Goal: Complete application form: Complete application form

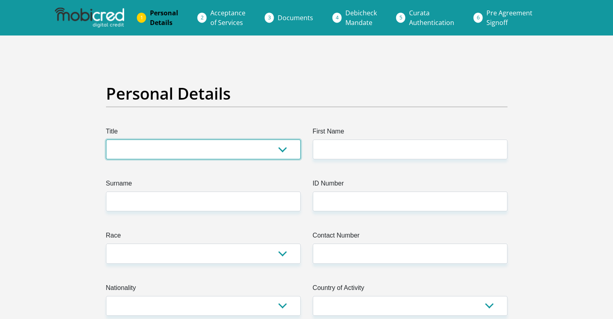
click at [164, 145] on select "Mr Ms Mrs Dr Other" at bounding box center [203, 149] width 195 height 20
select select "Mr"
click at [106, 139] on select "Mr Ms Mrs Dr Other" at bounding box center [203, 149] width 195 height 20
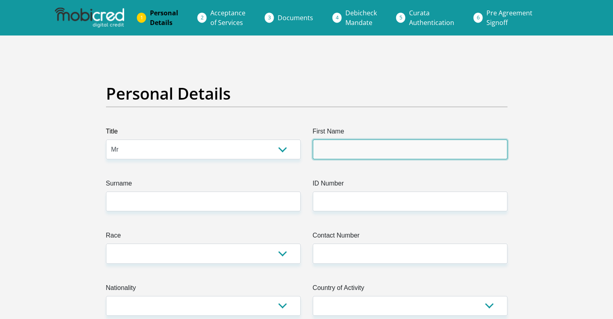
click at [343, 148] on input "First Name" at bounding box center [410, 149] width 195 height 20
type input "Barry"
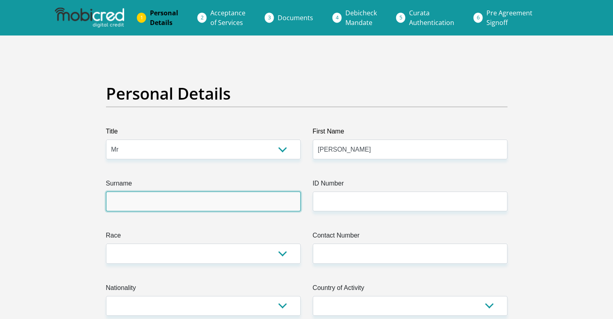
click at [283, 206] on input "Surname" at bounding box center [203, 201] width 195 height 20
type input "williams"
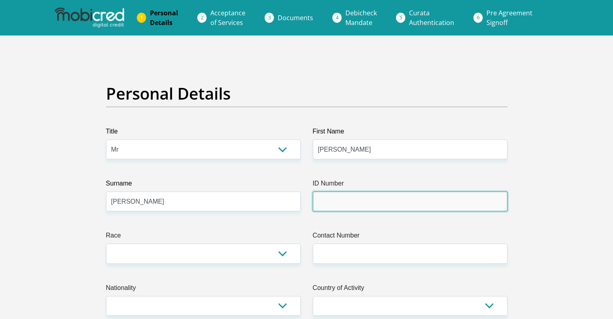
click at [393, 200] on input "ID Number" at bounding box center [410, 201] width 195 height 20
type input "7001265042086"
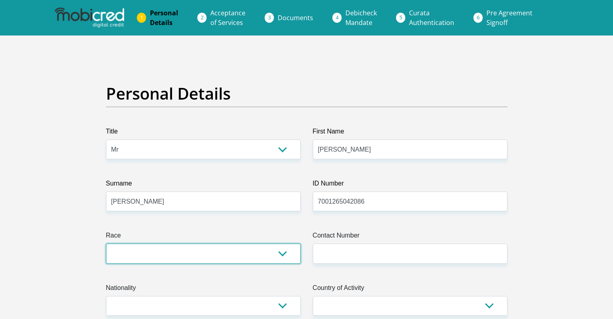
click at [268, 250] on select "Black Coloured Indian White Other" at bounding box center [203, 253] width 195 height 20
select select "4"
click at [106, 243] on select "Black Coloured Indian White Other" at bounding box center [203, 253] width 195 height 20
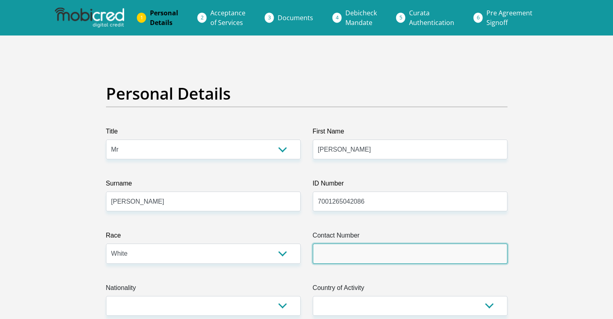
click at [341, 253] on input "Contact Number" at bounding box center [410, 253] width 195 height 20
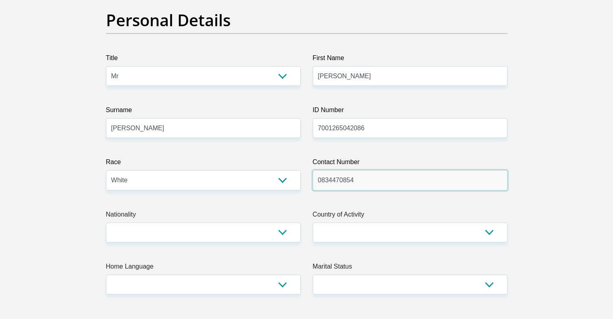
scroll to position [81, 0]
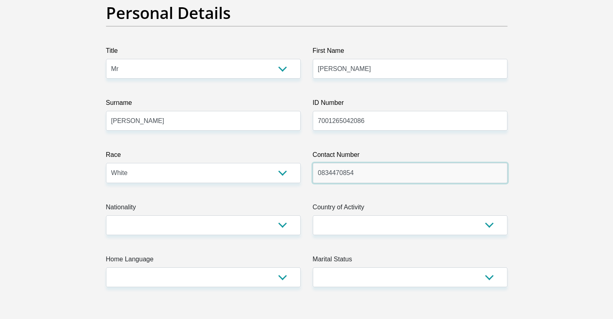
type input "0834470854"
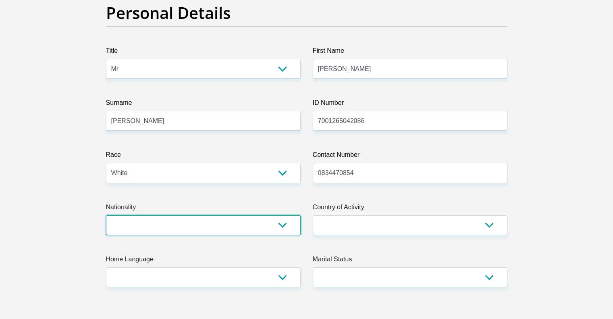
click at [282, 222] on select "South Africa Afghanistan Aland Islands Albania Algeria America Samoa American V…" at bounding box center [203, 225] width 195 height 20
select select "ZAF"
click at [106, 215] on select "South Africa Afghanistan Aland Islands Albania Algeria America Samoa American V…" at bounding box center [203, 225] width 195 height 20
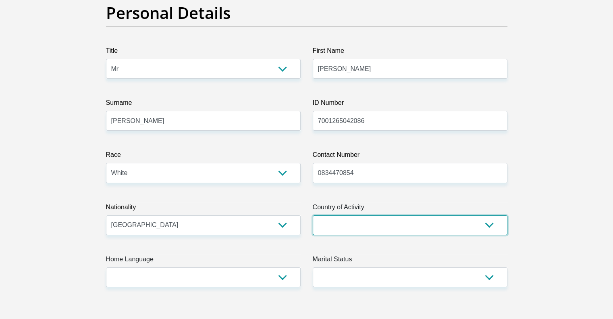
click at [357, 223] on select "South Africa Afghanistan Aland Islands Albania Algeria America Samoa American V…" at bounding box center [410, 225] width 195 height 20
select select "ZAF"
click at [313, 215] on select "South Africa Afghanistan Aland Islands Albania Algeria America Samoa American V…" at bounding box center [410, 225] width 195 height 20
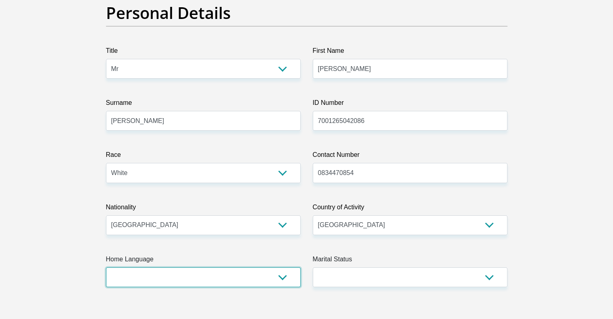
click at [239, 275] on select "Afrikaans English Sepedi South Ndebele Southern Sotho Swati Tsonga Tswana Venda…" at bounding box center [203, 277] width 195 height 20
select select "afr"
click at [106, 267] on select "Afrikaans English Sepedi South Ndebele Southern Sotho Swati Tsonga Tswana Venda…" at bounding box center [203, 277] width 195 height 20
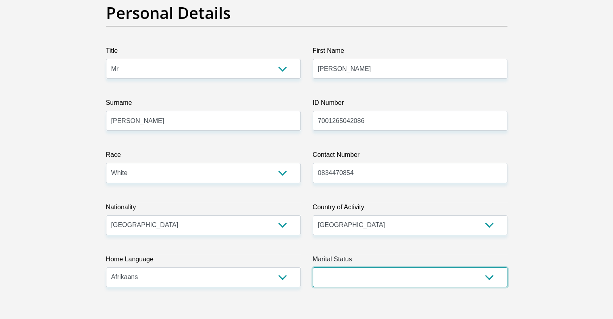
click at [345, 275] on select "Married ANC Single Divorced Widowed Married COP or Customary Law" at bounding box center [410, 277] width 195 height 20
select select "3"
click at [313, 267] on select "Married ANC Single Divorced Widowed Married COP or Customary Law" at bounding box center [410, 277] width 195 height 20
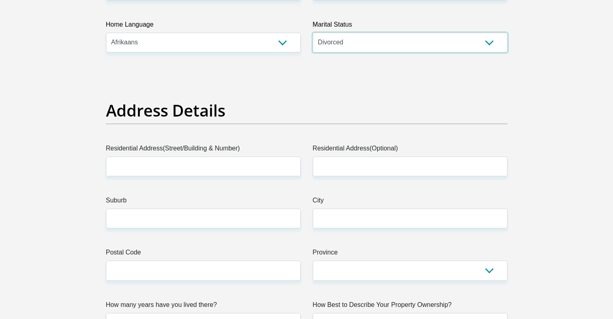
scroll to position [322, 0]
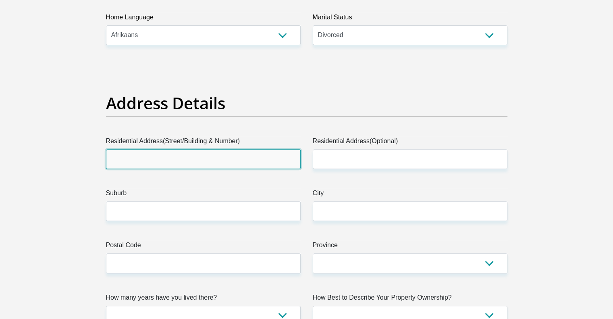
click at [159, 156] on input "Residential Address(Street/Building & Number)" at bounding box center [203, 159] width 195 height 20
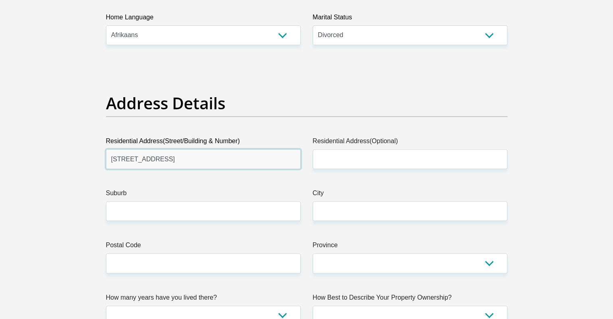
type input "12 3rd road"
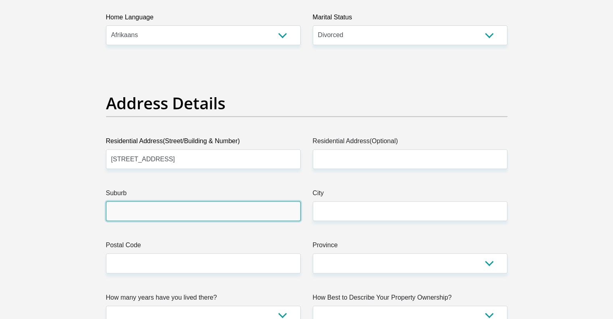
click at [155, 212] on input "Suburb" at bounding box center [203, 211] width 195 height 20
type input "Bardene"
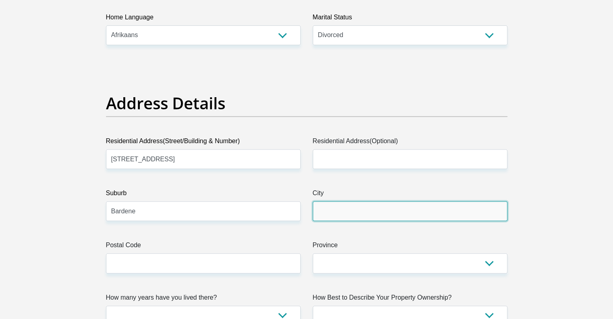
click at [333, 208] on input "City" at bounding box center [410, 211] width 195 height 20
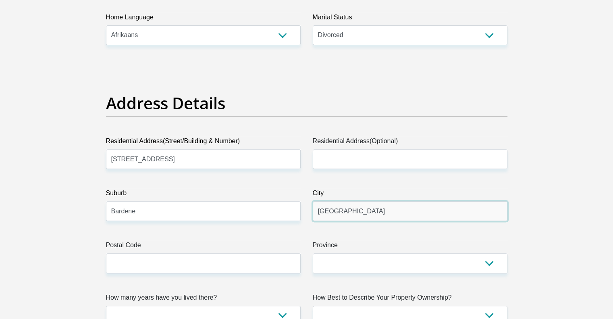
type input "Boksburg"
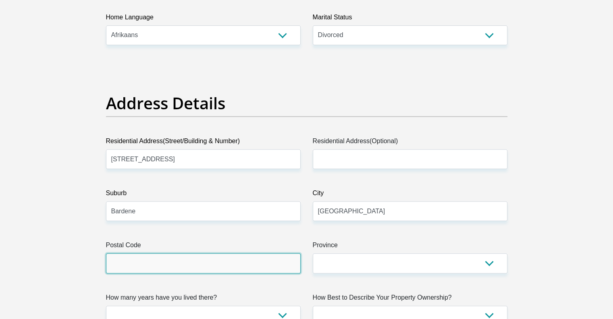
click at [210, 259] on input "Postal Code" at bounding box center [203, 263] width 195 height 20
type input "1459"
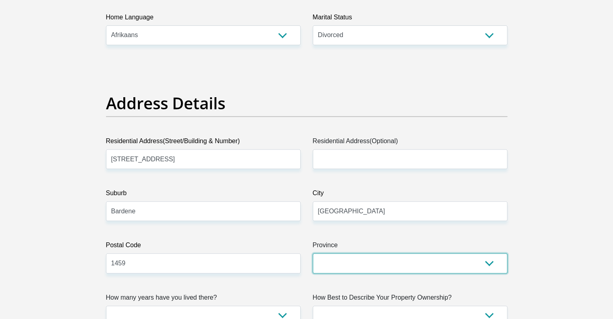
click at [360, 261] on select "Eastern Cape Free State Gauteng KwaZulu-Natal Limpopo Mpumalanga Northern Cape …" at bounding box center [410, 263] width 195 height 20
select select "Gauteng"
click at [313, 253] on select "Eastern Cape Free State Gauteng KwaZulu-Natal Limpopo Mpumalanga Northern Cape …" at bounding box center [410, 263] width 195 height 20
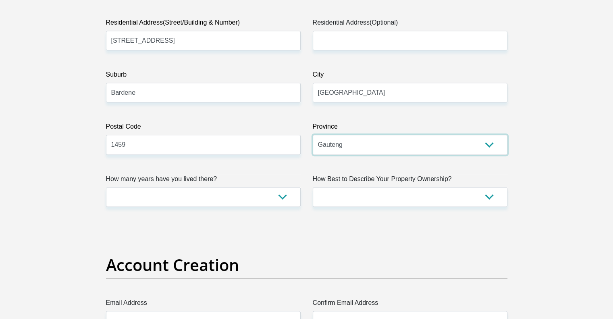
scroll to position [443, 0]
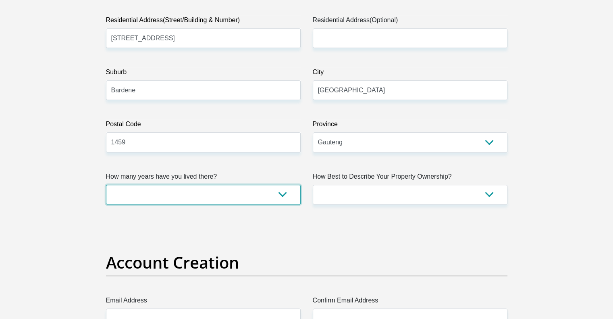
click at [133, 189] on select "less than 1 year 1-3 years 3-5 years 5+ years" at bounding box center [203, 195] width 195 height 20
select select "5"
click at [106, 185] on select "less than 1 year 1-3 years 3-5 years 5+ years" at bounding box center [203, 195] width 195 height 20
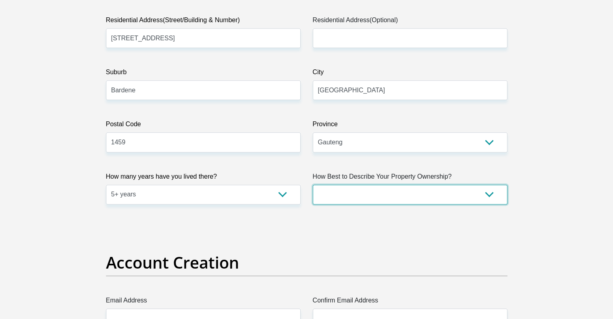
click at [370, 197] on select "Owned Rented Family Owned Company Dwelling" at bounding box center [410, 195] width 195 height 20
select select "Owned"
click at [313, 185] on select "Owned Rented Family Owned Company Dwelling" at bounding box center [410, 195] width 195 height 20
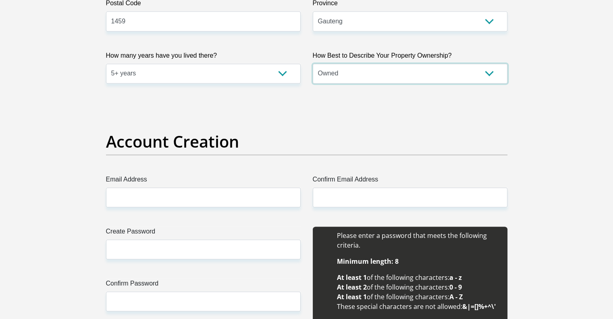
scroll to position [605, 0]
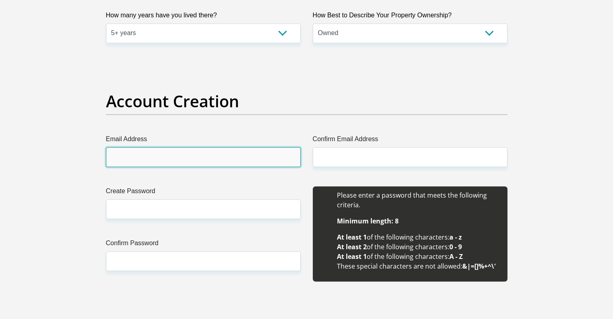
click at [135, 154] on input "Email Address" at bounding box center [203, 157] width 195 height 20
click at [167, 155] on input "barry@cncwoodsho.co.za" at bounding box center [203, 157] width 195 height 20
type input "barry@cncwoodshop.co.za"
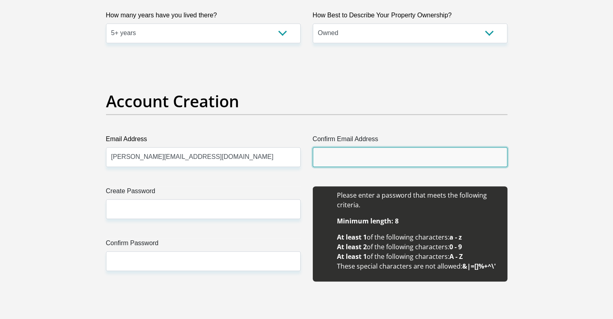
click at [322, 158] on input "Confirm Email Address" at bounding box center [410, 157] width 195 height 20
type input "barry@cncwoodshop.co.za"
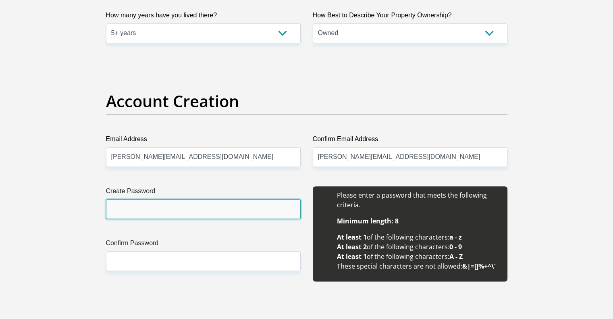
click at [120, 206] on input "Create Password" at bounding box center [203, 209] width 195 height 20
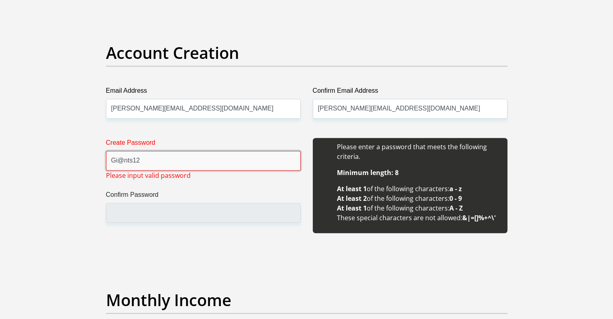
scroll to position [685, 0]
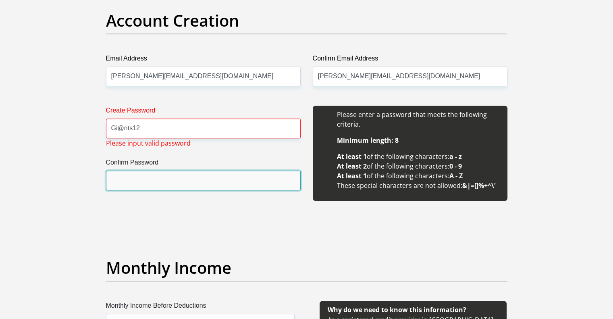
click at [152, 179] on input "Confirm Password" at bounding box center [203, 181] width 195 height 20
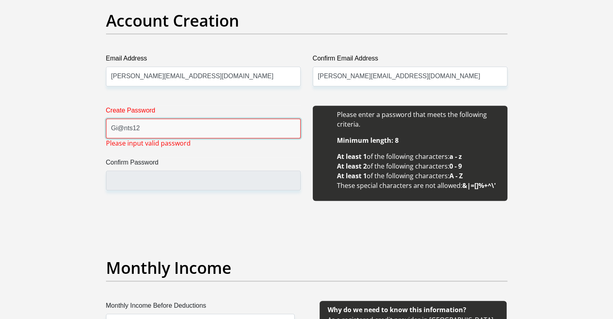
click at [138, 127] on input "Gi@nts12" at bounding box center [203, 129] width 195 height 20
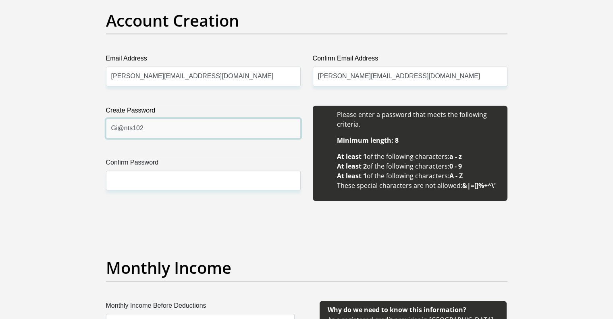
type input "Gi@nts102"
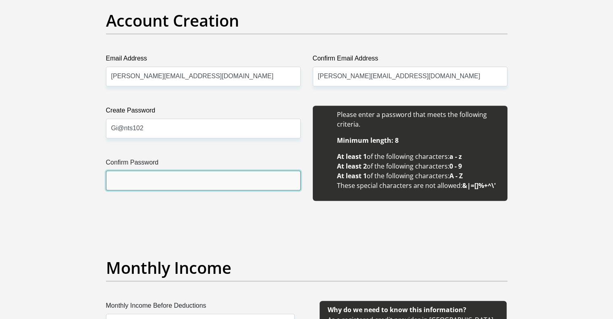
click at [125, 182] on input "Confirm Password" at bounding box center [203, 181] width 195 height 20
type input "Gi@nts102"
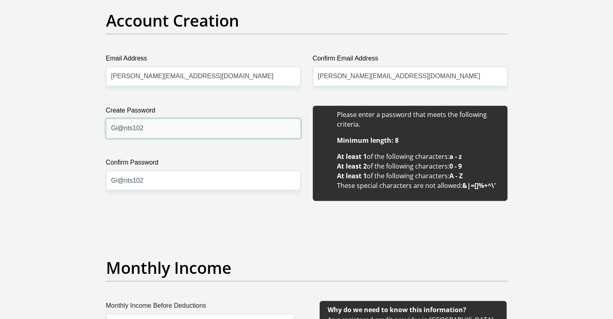
click at [134, 129] on input "Gi@nts102" at bounding box center [203, 129] width 195 height 20
type input "Gi@nts!02"
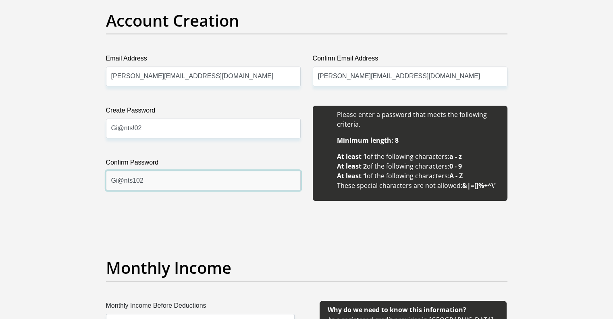
click at [136, 181] on input "Gi@nts102" at bounding box center [203, 181] width 195 height 20
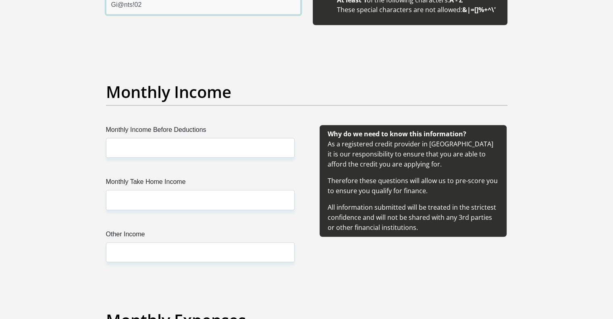
scroll to position [887, 0]
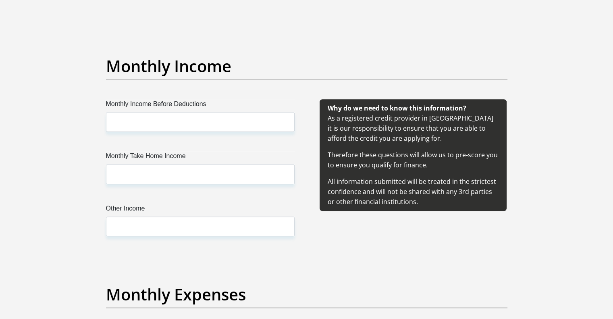
type input "Gi@nts!02"
click at [119, 122] on input "Monthly Income Before Deductions" at bounding box center [200, 122] width 189 height 20
type input "100000.00"
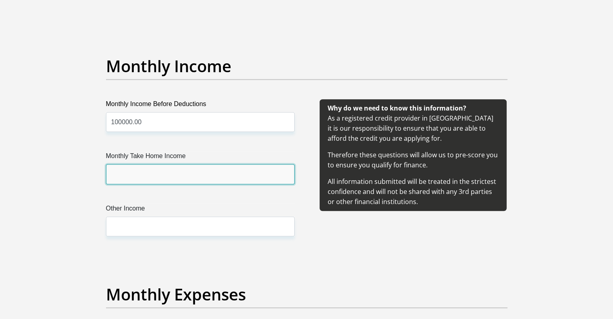
click at [190, 171] on input "Monthly Take Home Income" at bounding box center [200, 174] width 189 height 20
type input "74000"
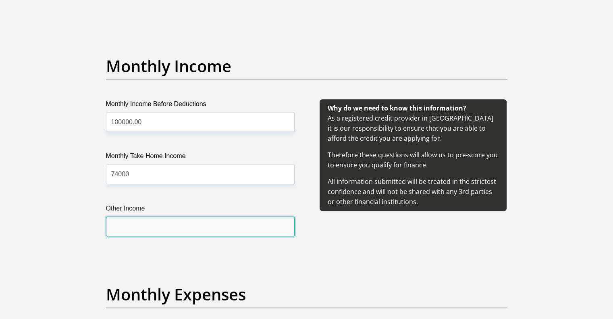
click at [165, 221] on input "Other Income" at bounding box center [200, 226] width 189 height 20
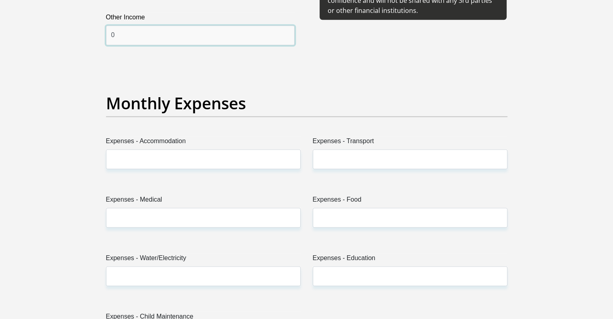
scroll to position [1129, 0]
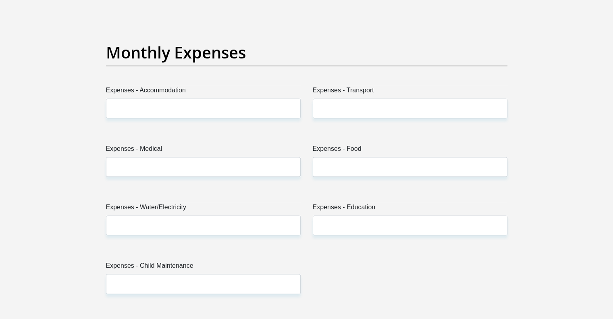
type input "0"
click at [115, 102] on input "Expenses - Accommodation" at bounding box center [203, 108] width 195 height 20
type input "14000"
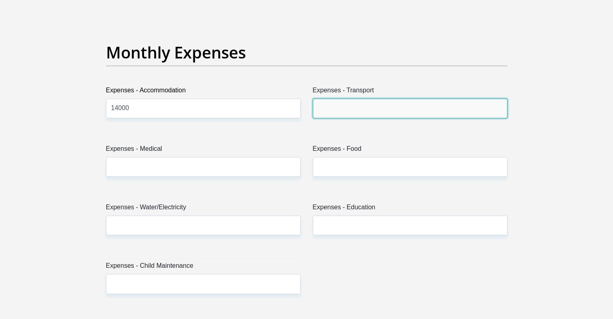
click at [320, 107] on input "Expenses - Transport" at bounding box center [410, 108] width 195 height 20
type input "2500"
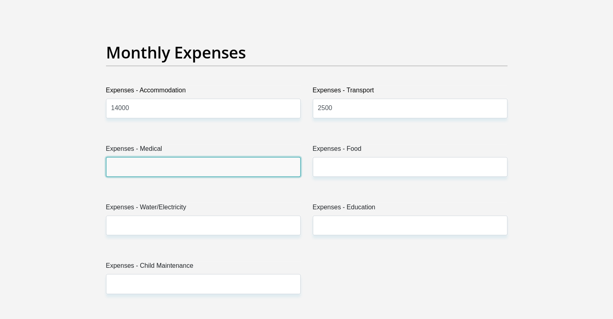
click at [195, 166] on input "Expenses - Medical" at bounding box center [203, 167] width 195 height 20
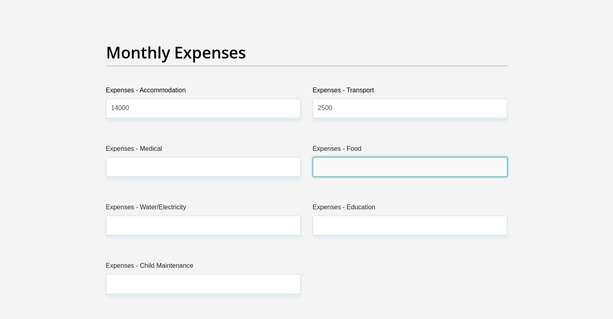
click at [327, 164] on input "Expenses - Food" at bounding box center [410, 167] width 195 height 20
type input "5000"
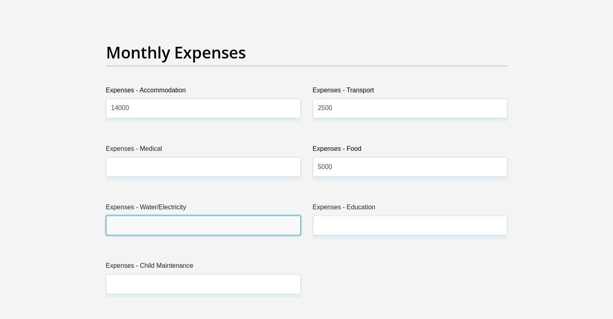
click at [193, 225] on input "Expenses - Water/Electricity" at bounding box center [203, 225] width 195 height 20
type input "5500"
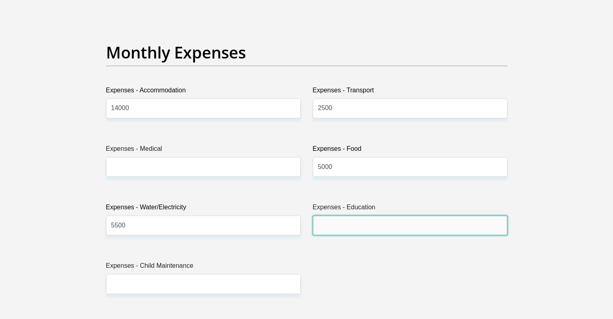
click at [322, 223] on input "Expenses - Education" at bounding box center [410, 225] width 195 height 20
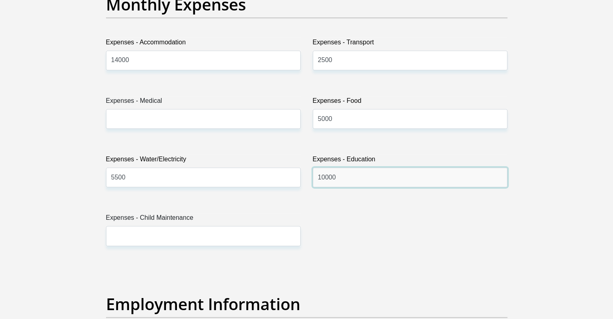
scroll to position [1209, 0]
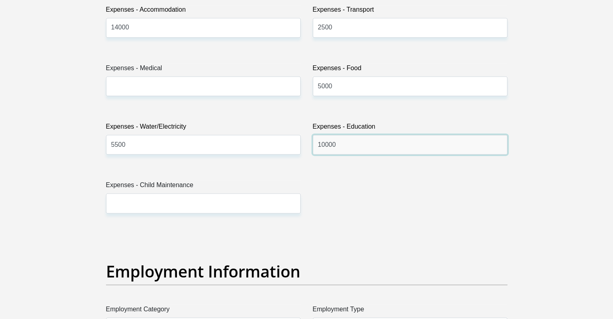
type input "10000"
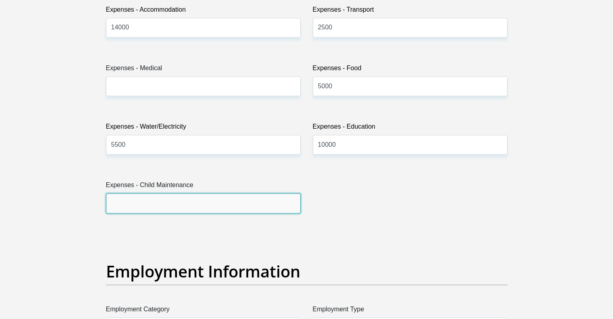
click at [187, 200] on input "Expenses - Child Maintenance" at bounding box center [203, 203] width 195 height 20
type input "0"
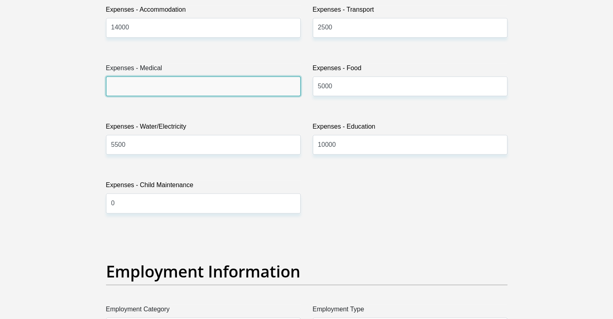
click at [126, 85] on input "Expenses - Medical" at bounding box center [203, 86] width 195 height 20
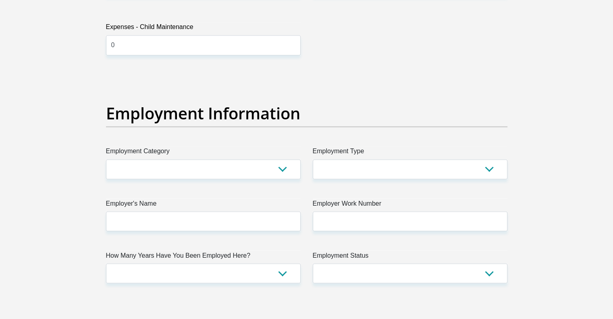
scroll to position [1371, 0]
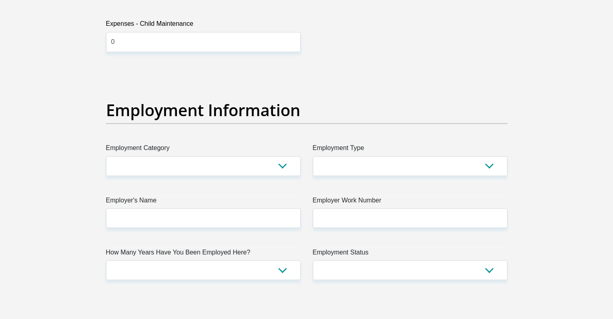
type input "0"
click at [131, 161] on select "AGRICULTURE ALCOHOL & TOBACCO CONSTRUCTION MATERIALS METALLURGY EQUIPMENT FOR R…" at bounding box center [203, 166] width 195 height 20
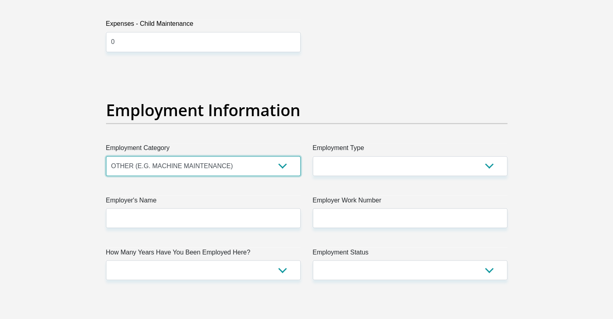
click at [106, 156] on select "AGRICULTURE ALCOHOL & TOBACCO CONSTRUCTION MATERIALS METALLURGY EQUIPMENT FOR R…" at bounding box center [203, 166] width 195 height 20
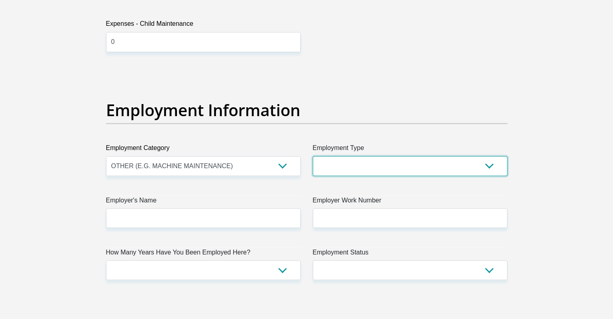
click at [332, 163] on select "College/Lecturer Craft Seller Creative Driver Executive Farmer Forces - Non Com…" at bounding box center [410, 166] width 195 height 20
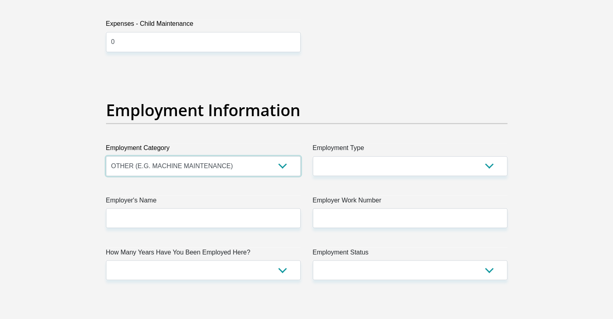
click at [229, 166] on select "AGRICULTURE ALCOHOL & TOBACCO CONSTRUCTION MATERIALS METALLURGY EQUIPMENT FOR R…" at bounding box center [203, 166] width 195 height 20
click at [72, 88] on section "Personal Details Title Mr Ms Mrs Dr Other First Name Barry Surname williams ID …" at bounding box center [306, 70] width 613 height 2810
click at [281, 165] on select "AGRICULTURE ALCOHOL & TOBACCO CONSTRUCTION MATERIALS METALLURGY EQUIPMENT FOR R…" at bounding box center [203, 166] width 195 height 20
click at [106, 156] on select "AGRICULTURE ALCOHOL & TOBACCO CONSTRUCTION MATERIALS METALLURGY EQUIPMENT FOR R…" at bounding box center [203, 166] width 195 height 20
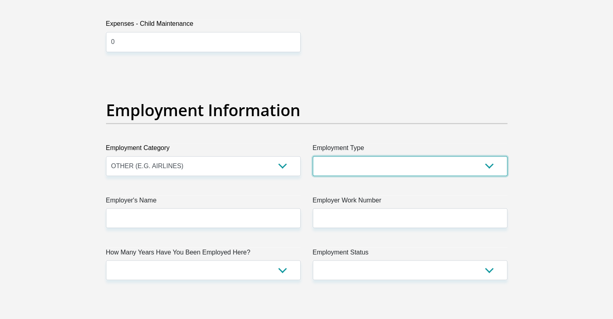
click at [329, 166] on select "College/Lecturer Craft Seller Creative Driver Executive Farmer Forces - Non Com…" at bounding box center [410, 166] width 195 height 20
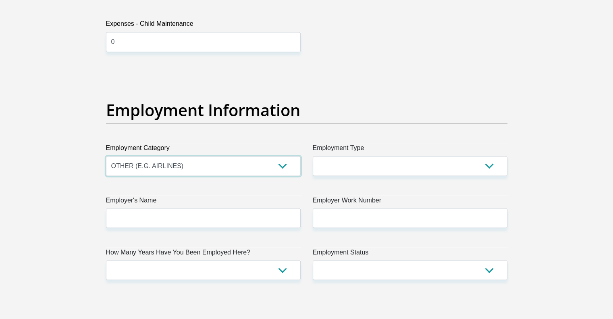
click at [204, 166] on select "AGRICULTURE ALCOHOL & TOBACCO CONSTRUCTION MATERIALS METALLURGY EQUIPMENT FOR R…" at bounding box center [203, 166] width 195 height 20
click at [106, 156] on select "AGRICULTURE ALCOHOL & TOBACCO CONSTRUCTION MATERIALS METALLURGY EQUIPMENT FOR R…" at bounding box center [203, 166] width 195 height 20
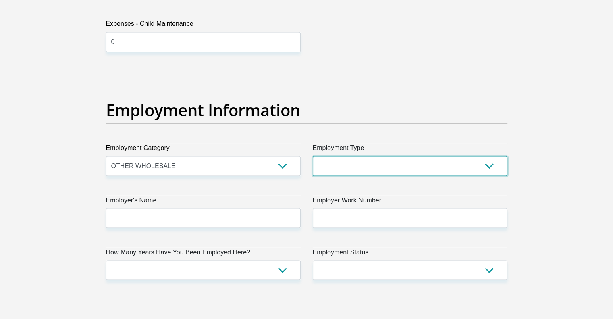
click at [328, 156] on select "College/Lecturer Craft Seller Creative Driver Executive Farmer Forces - Non Com…" at bounding box center [410, 166] width 195 height 20
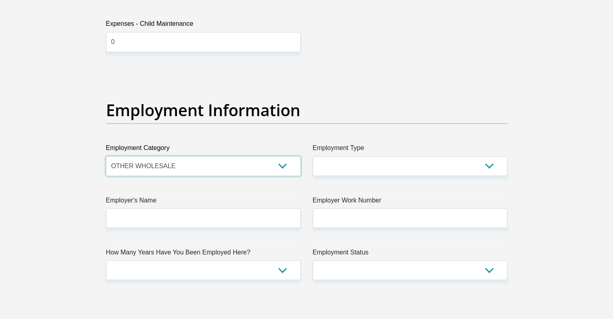
click at [242, 170] on select "AGRICULTURE ALCOHOL & TOBACCO CONSTRUCTION MATERIALS METALLURGY EQUIPMENT FOR R…" at bounding box center [203, 166] width 195 height 20
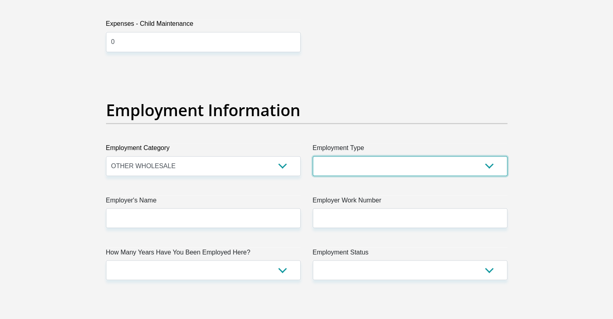
click at [362, 163] on select "College/Lecturer Craft Seller Creative Driver Executive Farmer Forces - Non Com…" at bounding box center [410, 166] width 195 height 20
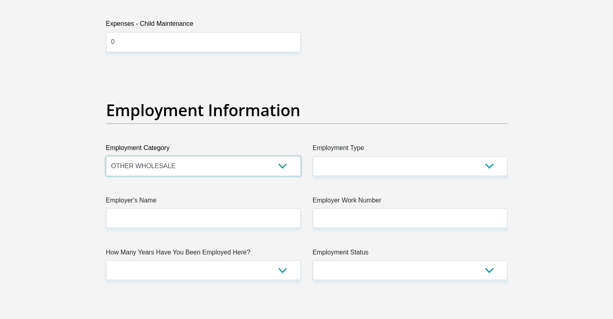
click at [238, 164] on select "AGRICULTURE ALCOHOL & TOBACCO CONSTRUCTION MATERIALS METALLURGY EQUIPMENT FOR R…" at bounding box center [203, 166] width 195 height 20
select select "69"
click at [106, 156] on select "AGRICULTURE ALCOHOL & TOBACCO CONSTRUCTION MATERIALS METALLURGY EQUIPMENT FOR R…" at bounding box center [203, 166] width 195 height 20
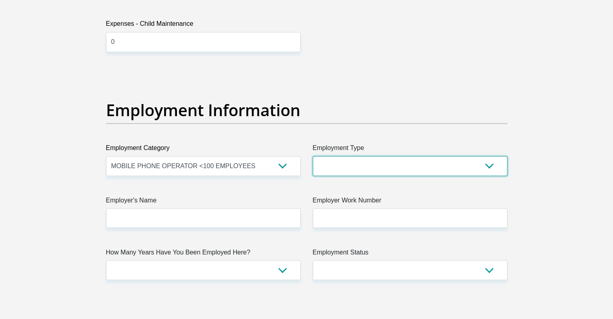
click at [333, 167] on select "College/Lecturer Craft Seller Creative Driver Executive Farmer Forces - Non Com…" at bounding box center [410, 166] width 195 height 20
select select "Manager"
click at [313, 156] on select "College/Lecturer Craft Seller Creative Driver Executive Farmer Forces - Non Com…" at bounding box center [410, 166] width 195 height 20
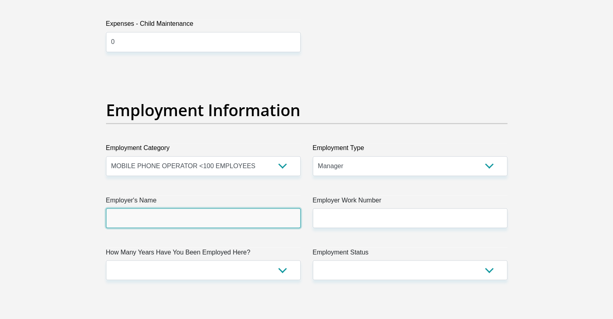
click at [172, 219] on input "Employer's Name" at bounding box center [203, 218] width 195 height 20
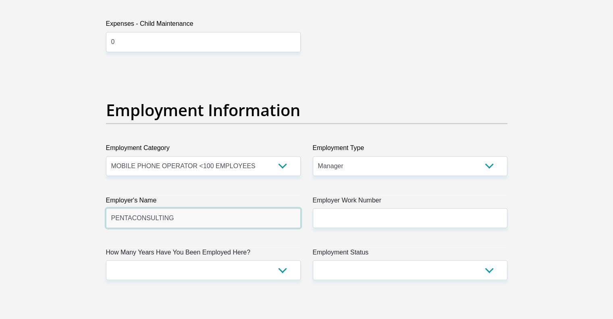
type input "PENTACONSULTING"
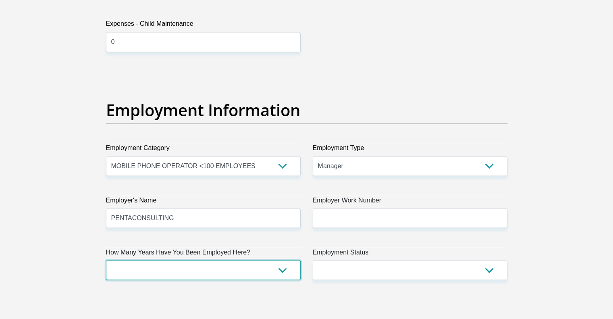
click at [170, 270] on select "less than 1 year 1-3 years 3-5 years 5+ years" at bounding box center [203, 270] width 195 height 20
select select "60"
click at [106, 260] on select "less than 1 year 1-3 years 3-5 years 5+ years" at bounding box center [203, 270] width 195 height 20
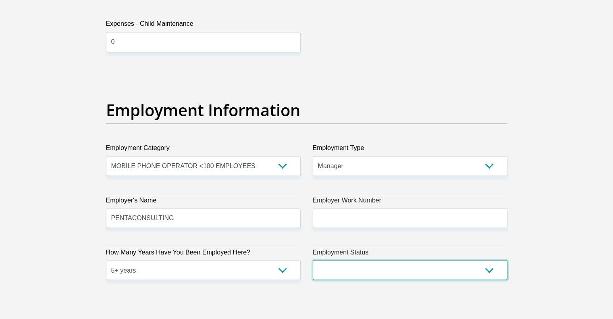
click at [353, 269] on select "Permanent/Full-time Part-time/Casual Contract Worker Self-Employed Housewife Re…" at bounding box center [410, 270] width 195 height 20
select select "1"
click at [313, 260] on select "Permanent/Full-time Part-time/Casual Contract Worker Self-Employed Housewife Re…" at bounding box center [410, 270] width 195 height 20
click at [535, 223] on div "Personal Details Title Mr Ms Mrs Dr Other First Name Barry Surname williams ID …" at bounding box center [307, 70] width 460 height 2752
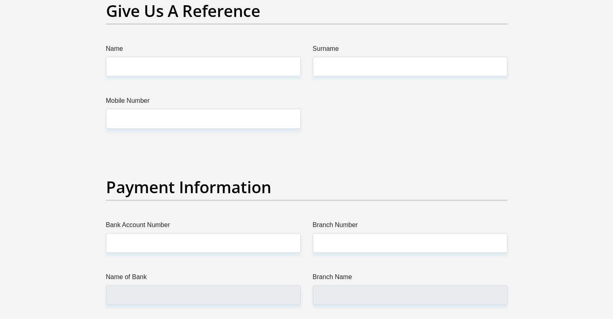
scroll to position [1653, 0]
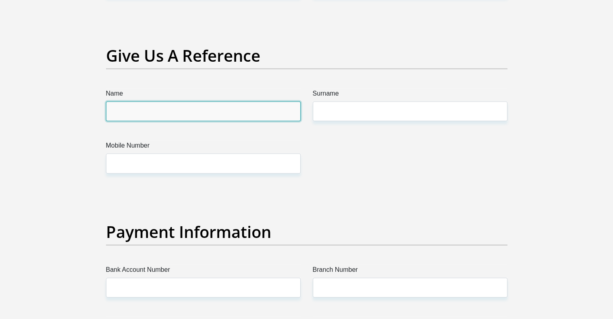
click at [121, 110] on input "Name" at bounding box center [203, 112] width 195 height 20
type input "Dean"
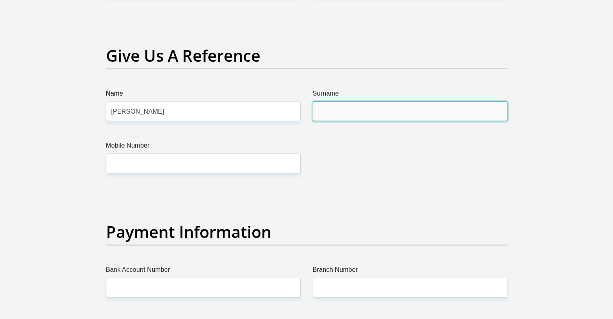
click at [324, 110] on input "Surname" at bounding box center [410, 112] width 195 height 20
type input "Williams"
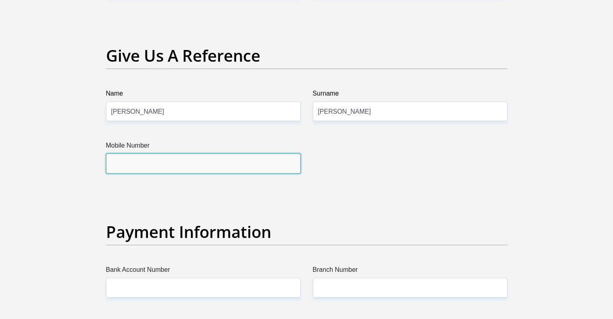
click at [229, 160] on input "Mobile Number" at bounding box center [203, 164] width 195 height 20
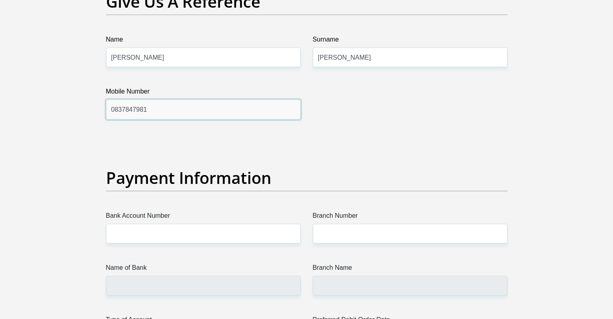
scroll to position [1774, 0]
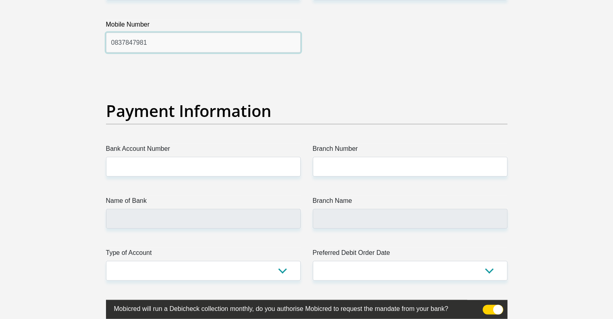
type input "0837847981"
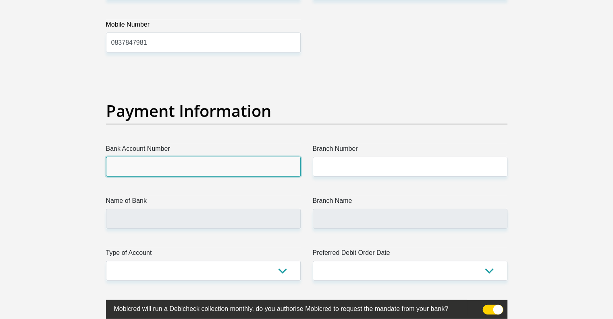
click at [157, 162] on input "Bank Account Number" at bounding box center [203, 167] width 195 height 20
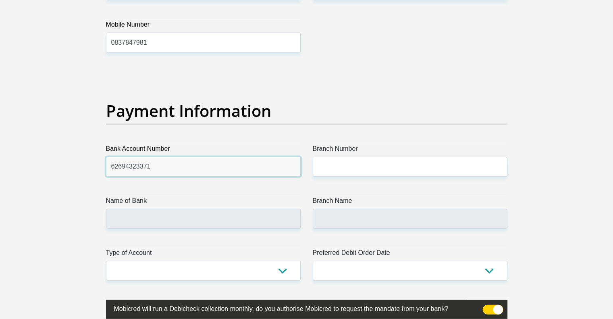
type input "62694323371"
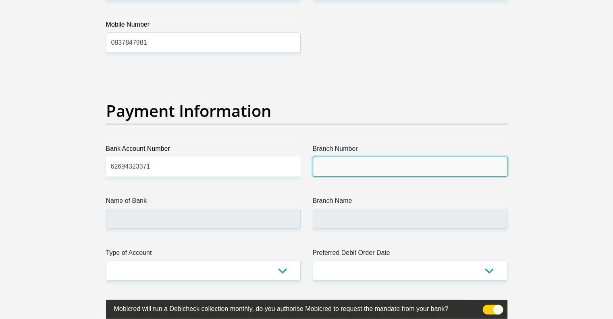
click at [330, 162] on input "Branch Number" at bounding box center [410, 167] width 195 height 20
type input "F"
type input "250655"
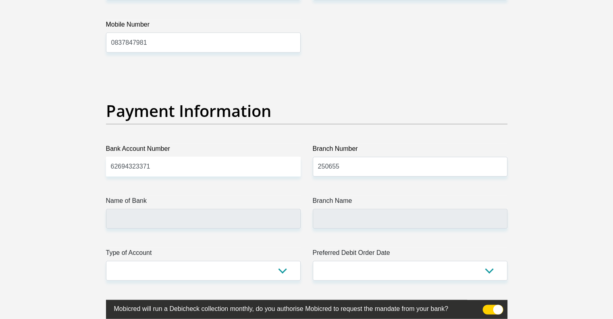
click at [478, 111] on h2 "Payment Information" at bounding box center [306, 110] width 401 height 19
type input "FIRSTRAND BANK"
type input "BRANCH 560"
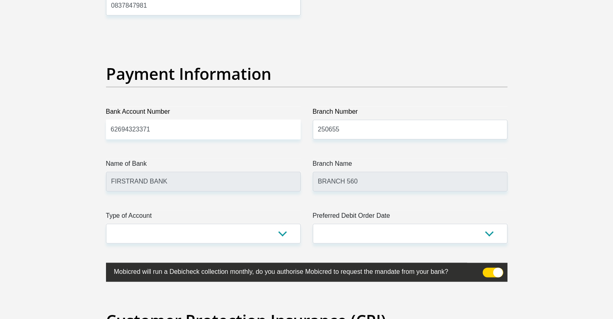
scroll to position [1854, 0]
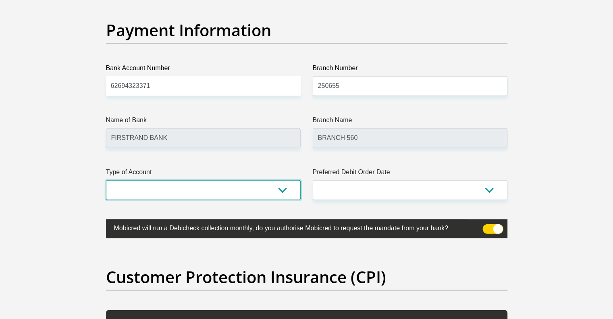
click at [281, 193] on select "Cheque Savings" at bounding box center [203, 190] width 195 height 20
select select "CUR"
click at [106, 180] on select "Cheque Savings" at bounding box center [203, 190] width 195 height 20
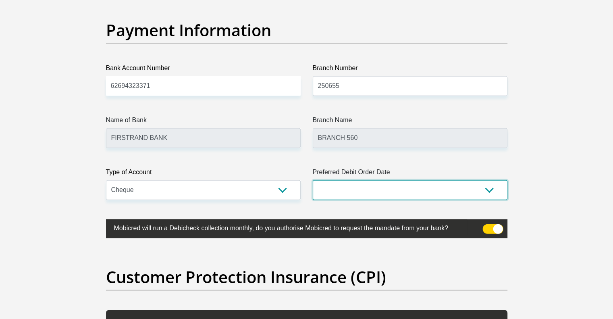
click at [357, 186] on select "1st 2nd 3rd 4th 5th 7th 18th 19th 20th 21st 22nd 23rd 24th 25th 26th 27th 28th …" at bounding box center [410, 190] width 195 height 20
select select "1"
click at [313, 180] on select "1st 2nd 3rd 4th 5th 7th 18th 19th 20th 21st 22nd 23rd 24th 25th 26th 27th 28th …" at bounding box center [410, 190] width 195 height 20
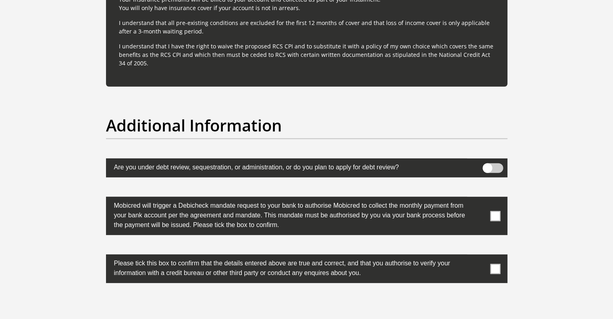
scroll to position [2419, 0]
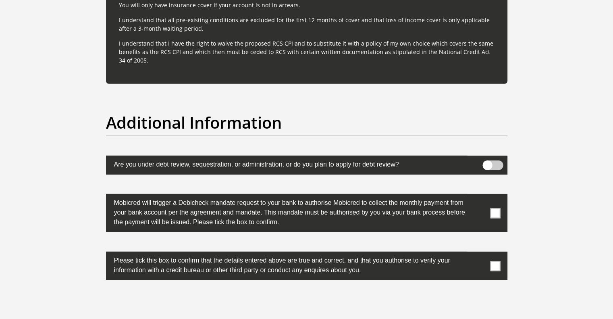
click at [497, 213] on span at bounding box center [495, 213] width 10 height 10
click at [479, 196] on input "checkbox" at bounding box center [479, 196] width 0 height 0
click at [496, 264] on span at bounding box center [495, 266] width 10 height 10
click at [479, 254] on input "checkbox" at bounding box center [479, 254] width 0 height 0
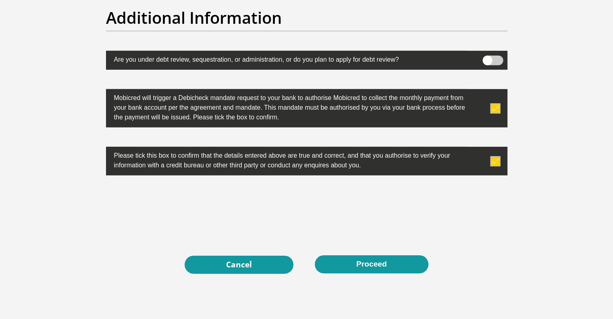
scroll to position [2572, 0]
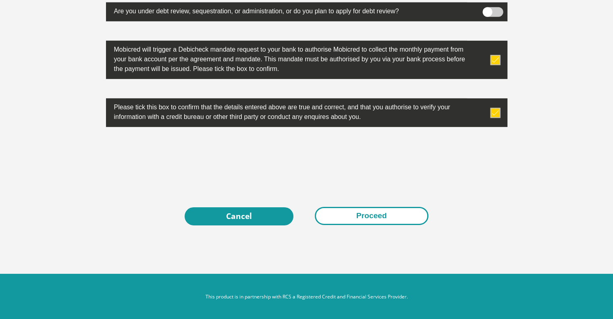
click at [376, 218] on button "Proceed" at bounding box center [372, 216] width 114 height 18
click at [420, 213] on button "Proceed" at bounding box center [372, 216] width 114 height 18
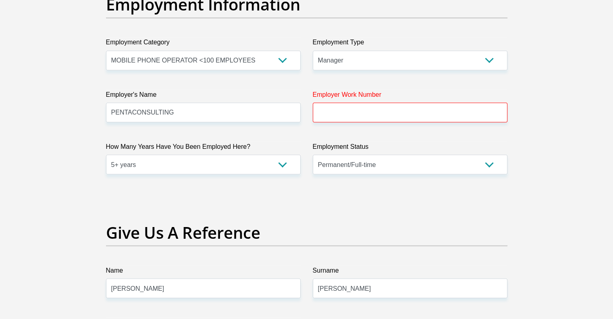
scroll to position [1403, 0]
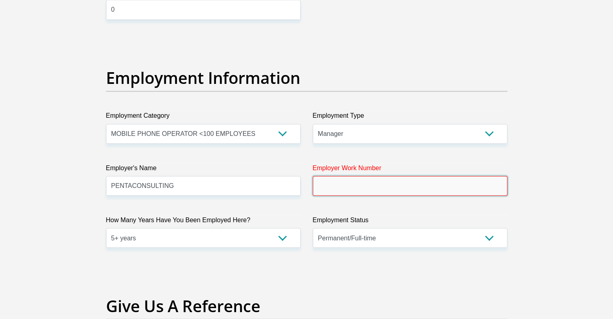
click at [377, 185] on input "Employer Work Number" at bounding box center [410, 186] width 195 height 20
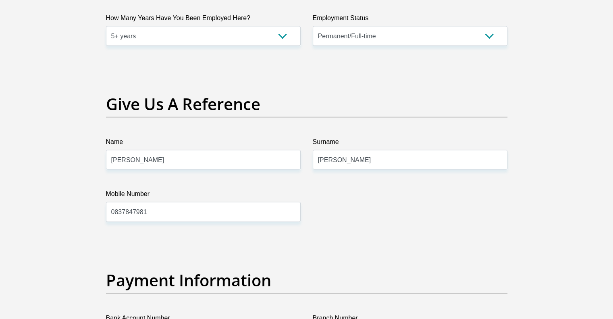
scroll to position [1453, 0]
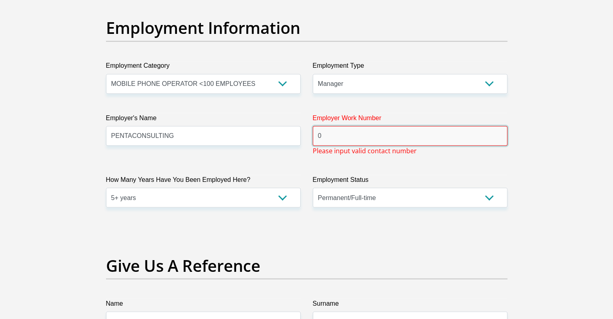
drag, startPoint x: 351, startPoint y: 133, endPoint x: 300, endPoint y: 134, distance: 50.8
paste input "+27 10 691 0183"
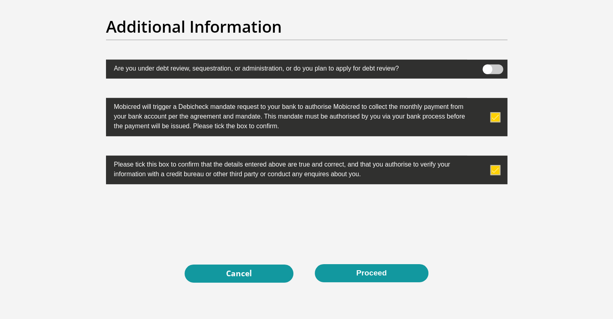
scroll to position [2581, 0]
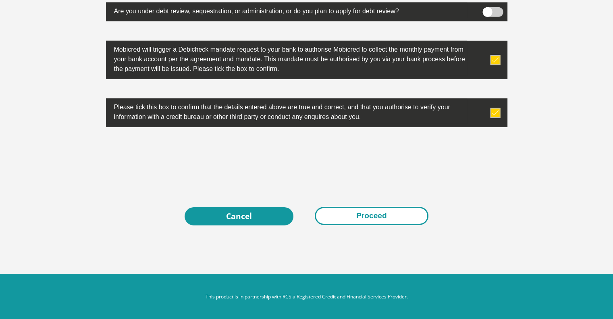
click at [335, 210] on button "Proceed" at bounding box center [372, 216] width 114 height 18
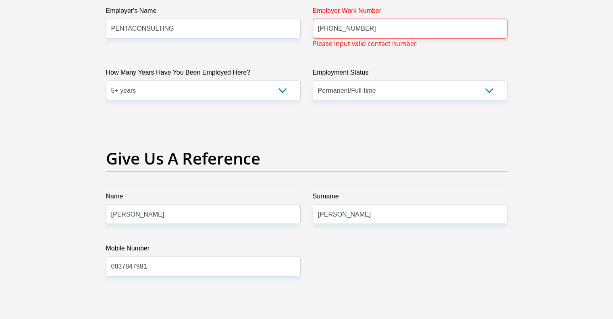
scroll to position [1493, 0]
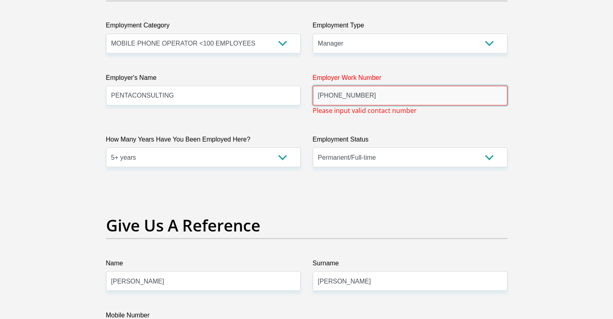
click at [331, 92] on input "+27 10 691 0183" at bounding box center [410, 95] width 195 height 20
click at [339, 95] on input "+2710 691 0183" at bounding box center [410, 95] width 195 height 20
click at [349, 95] on input "+2710691 0183" at bounding box center [410, 95] width 195 height 20
click at [322, 95] on input "+27106910183" at bounding box center [410, 95] width 195 height 20
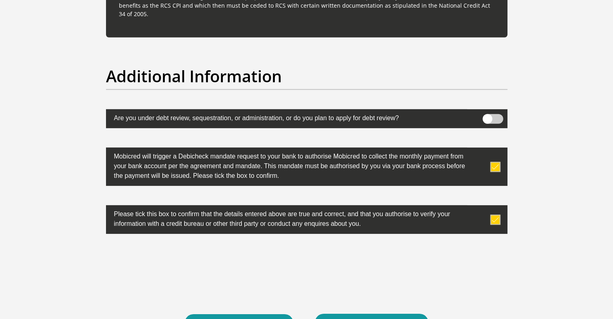
scroll to position [2581, 0]
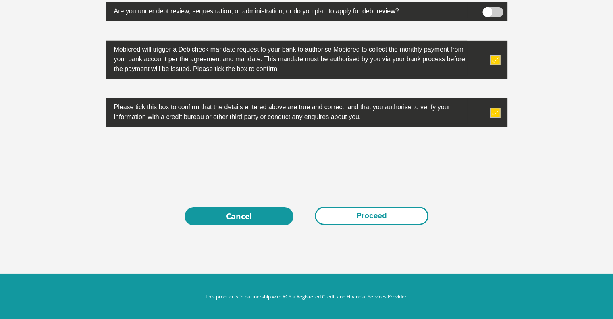
click at [365, 208] on button "Proceed" at bounding box center [372, 216] width 114 height 18
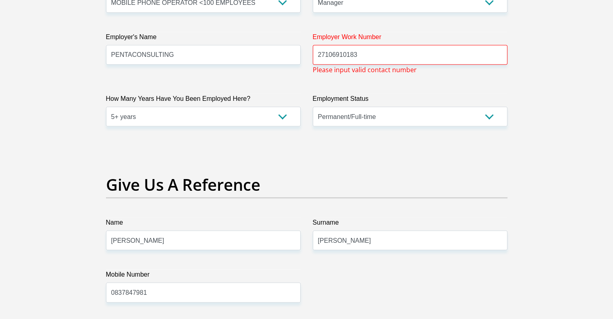
scroll to position [1412, 0]
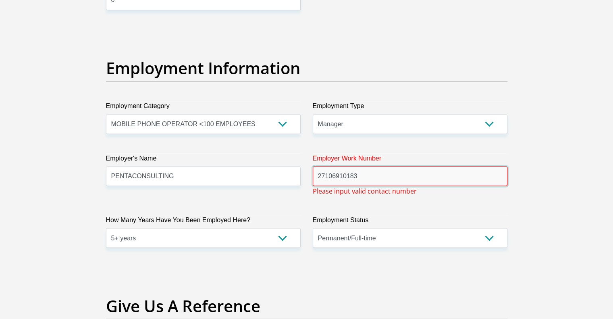
drag, startPoint x: 324, startPoint y: 174, endPoint x: 299, endPoint y: 173, distance: 25.0
click at [299, 173] on div "Title Mr Ms Mrs Dr Other First Name Barry Surname williams ID Number 7001265042…" at bounding box center [307, 30] width 414 height 2633
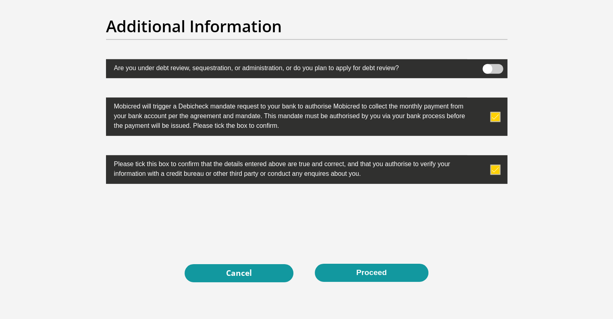
scroll to position [2572, 0]
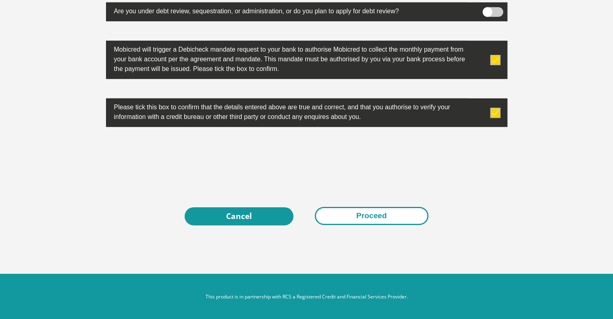
type input "0106910183"
click at [375, 218] on button "Proceed" at bounding box center [372, 216] width 114 height 18
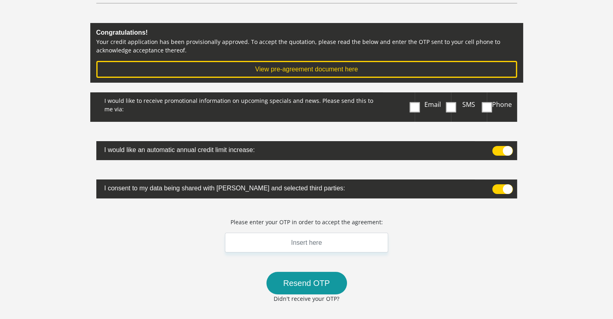
scroll to position [81, 0]
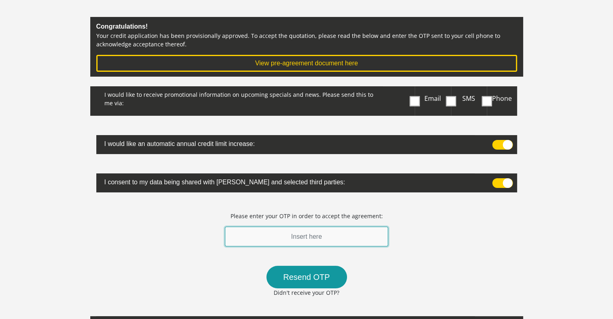
click at [298, 238] on input "text" at bounding box center [307, 237] width 164 height 20
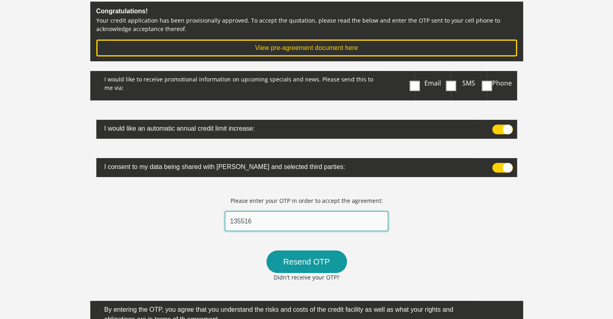
scroll to position [121, 0]
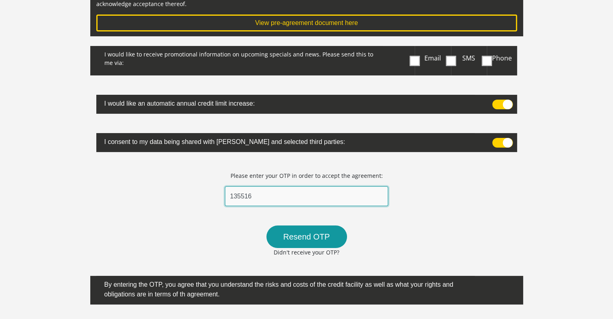
click at [262, 193] on input "135516" at bounding box center [307, 196] width 164 height 20
type input "135516"
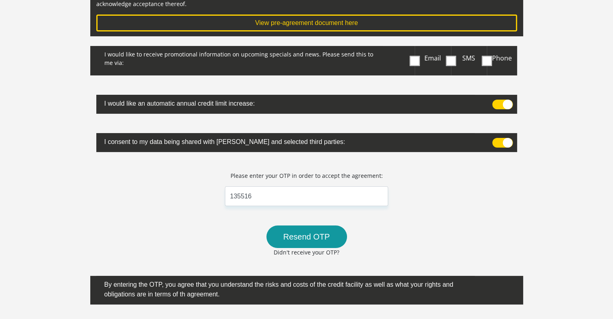
click at [501, 101] on span at bounding box center [502, 105] width 21 height 10
click at [496, 102] on input "checkbox" at bounding box center [496, 102] width 0 height 0
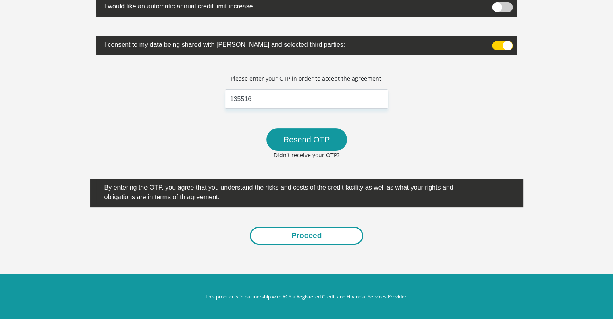
click at [328, 233] on button "Proceed" at bounding box center [307, 236] width 114 height 18
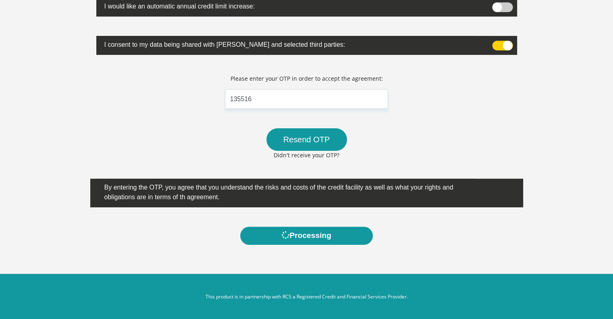
scroll to position [0, 0]
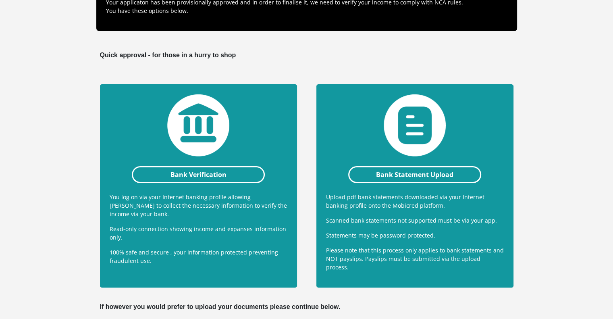
scroll to position [121, 0]
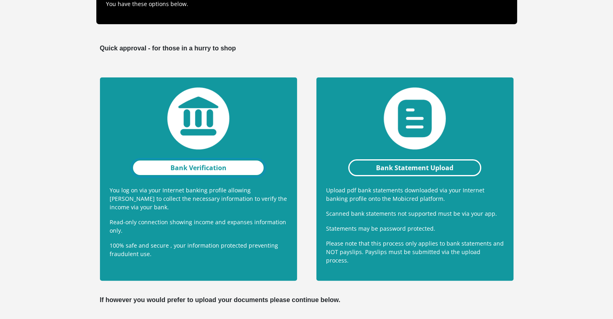
click at [191, 168] on link "Bank Verification" at bounding box center [198, 167] width 133 height 17
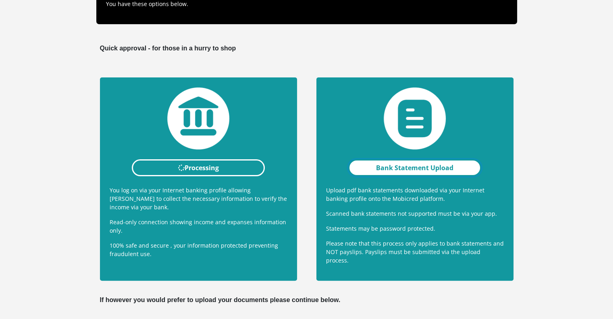
click at [417, 166] on link "Bank Statement Upload" at bounding box center [414, 167] width 133 height 17
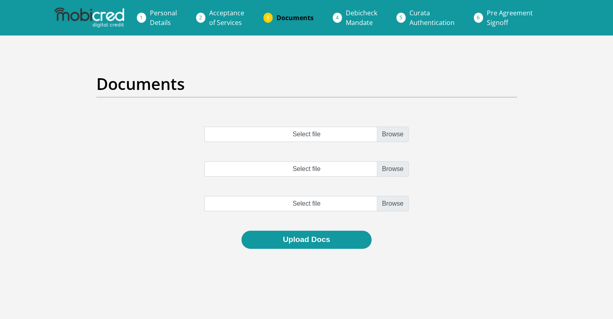
click at [0, 311] on section "Documents Select file Select file Select file" at bounding box center [306, 180] width 613 height 291
click at [392, 134] on input "Select file" at bounding box center [306, 134] width 204 height 15
click at [393, 131] on input "Select file" at bounding box center [306, 134] width 204 height 15
type input "C:\fakepath\62694323371 2025-08-06.pdf"
click at [393, 170] on input "Select file" at bounding box center [306, 168] width 204 height 15
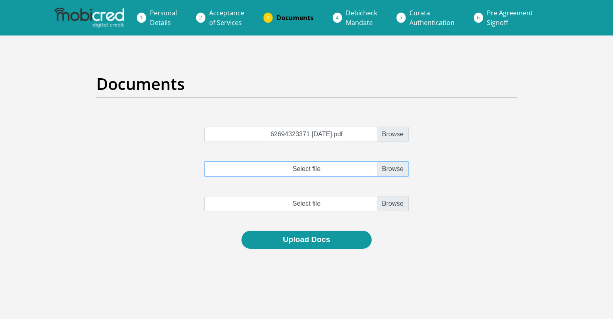
type input "C:\fakepath\62694323389 2025-09-06.pdf"
click at [401, 204] on input "file" at bounding box center [306, 203] width 204 height 15
type input "C:\fakepath\62694323371 2025-10-06.pdf"
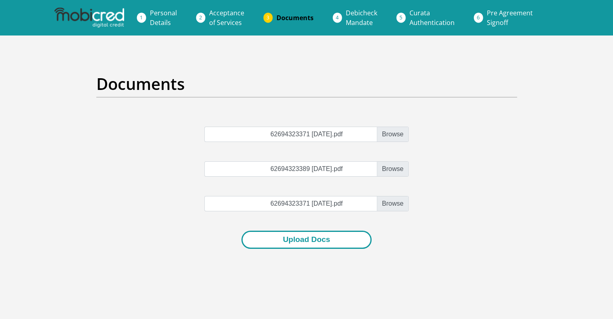
click at [316, 237] on button "Upload Docs" at bounding box center [306, 240] width 130 height 18
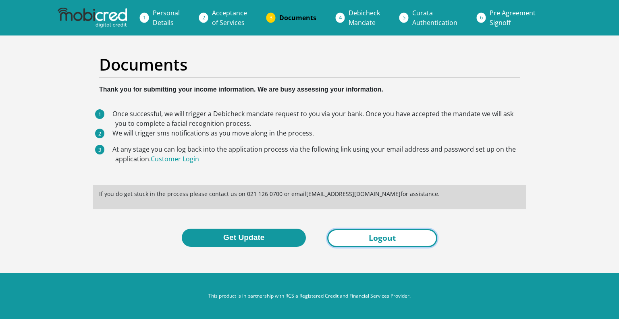
click at [392, 236] on link "Logout" at bounding box center [382, 238] width 110 height 18
